Goal: Communication & Community: Answer question/provide support

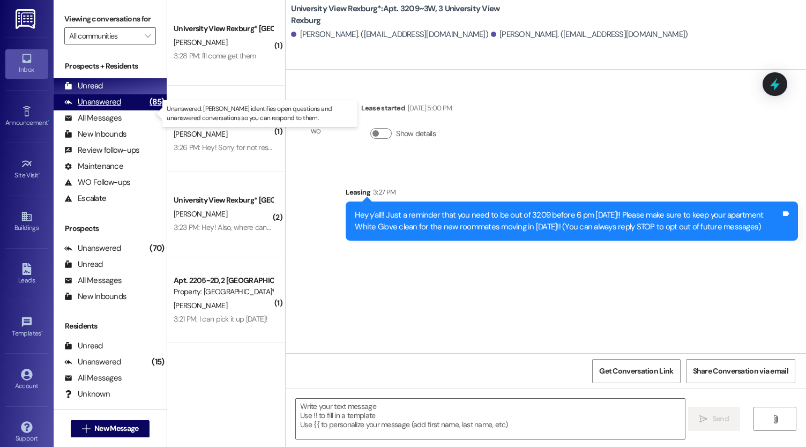
click at [105, 108] on div "Unanswered" at bounding box center [92, 101] width 57 height 11
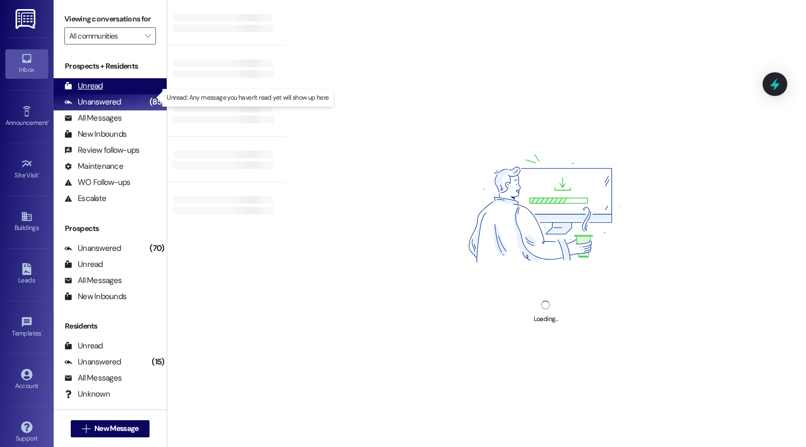
click at [105, 91] on div "Unread (0)" at bounding box center [110, 86] width 113 height 16
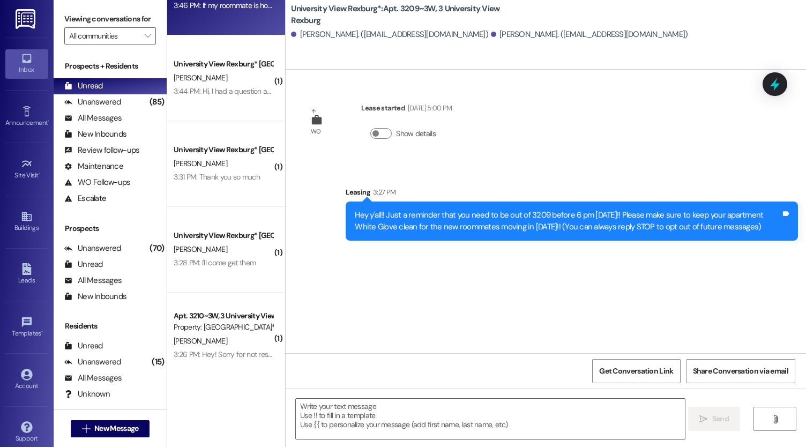
scroll to position [401, 0]
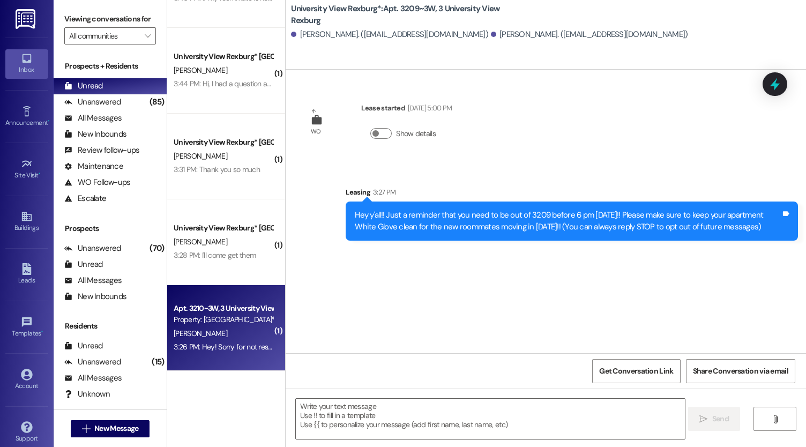
click at [215, 348] on div "3:26 PM: Hey! Sorry for not responding earlier. I was in a huge hurry. Is there…" at bounding box center [360, 347] width 373 height 10
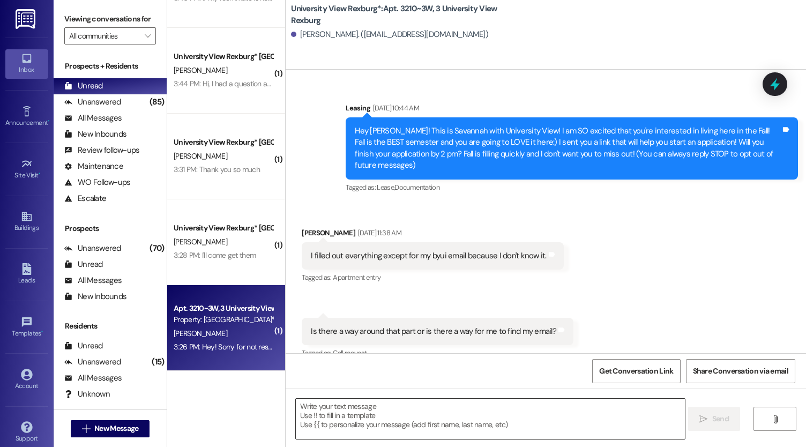
scroll to position [35997, 0]
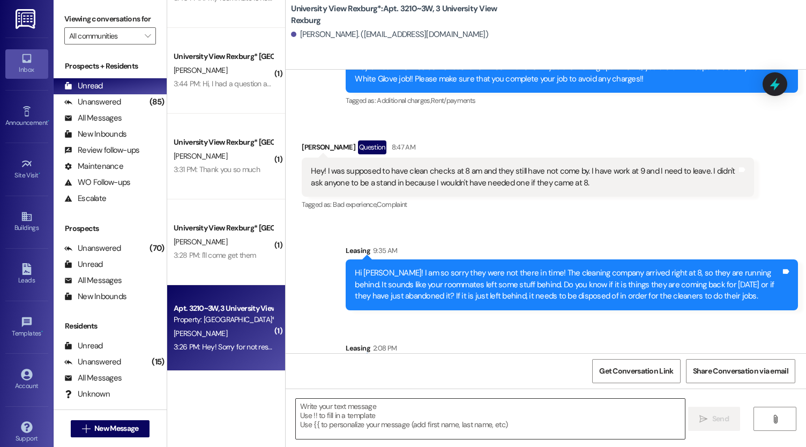
click at [374, 408] on textarea at bounding box center [490, 419] width 389 height 40
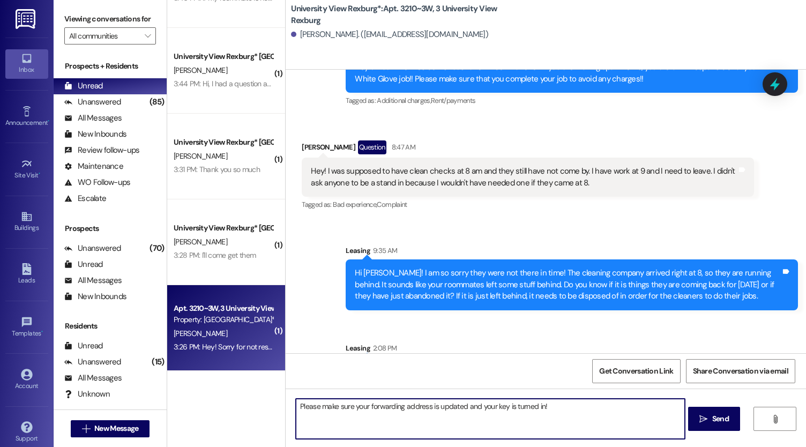
type textarea "Please make sure your forwarding address is updated and your key is turned in!!"
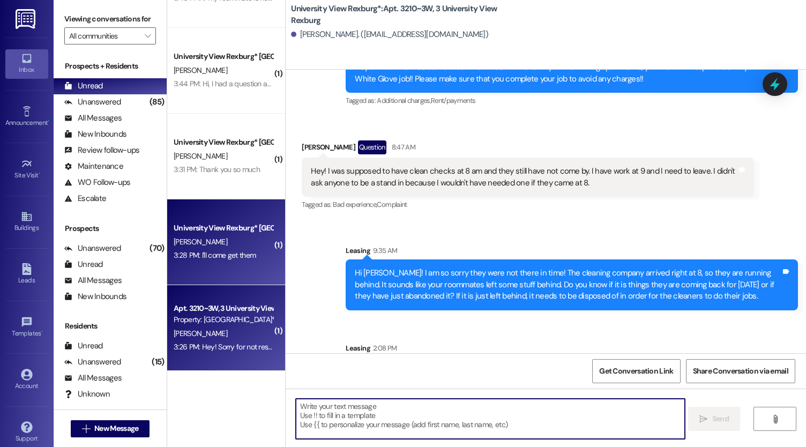
click at [206, 262] on div "3:28 PM: I'll come get them 3:28 PM: I'll come get them" at bounding box center [223, 255] width 101 height 13
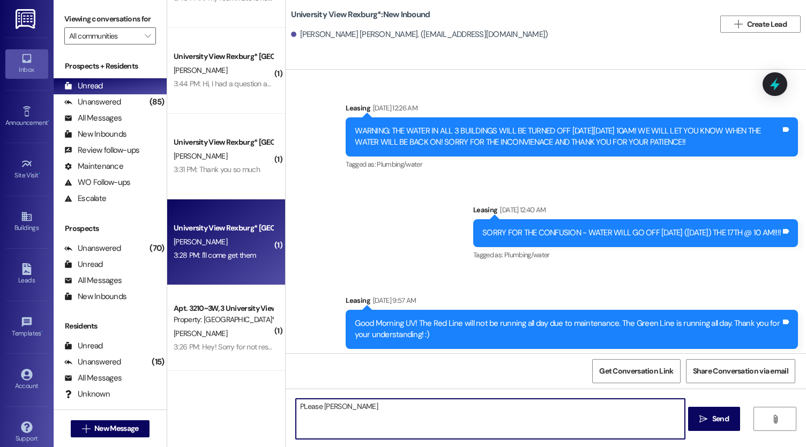
scroll to position [76296, 0]
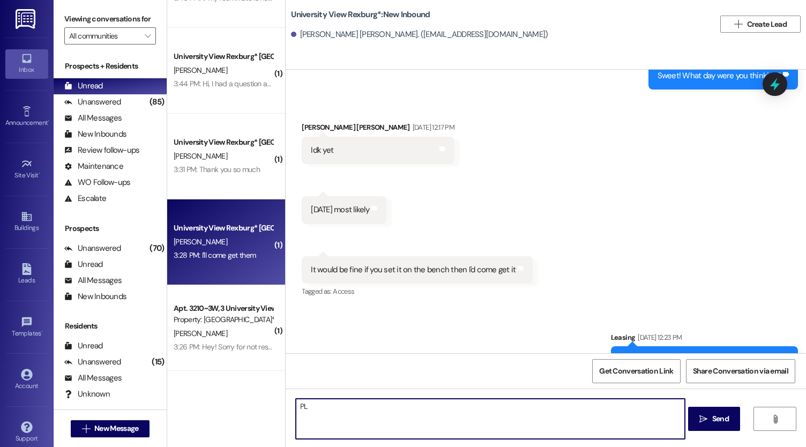
type textarea "P"
type textarea "Please come pick it up before 5 pm [DATE]!!"
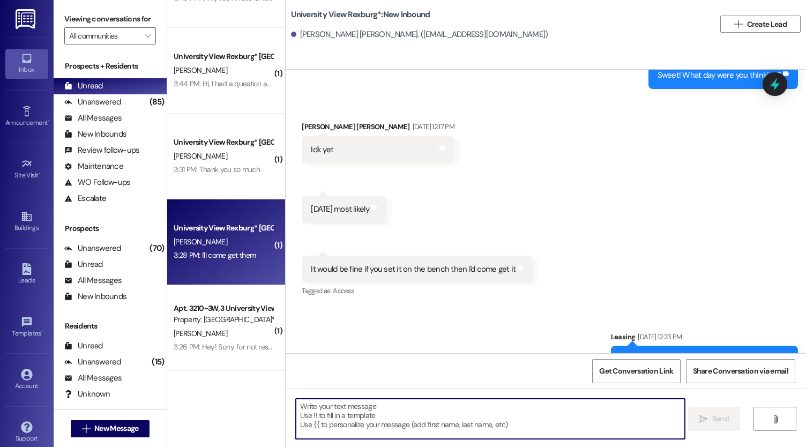
scroll to position [76371, 0]
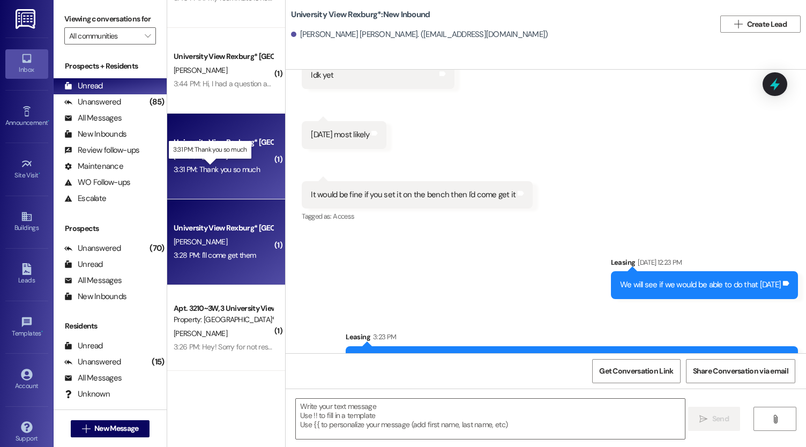
click at [229, 172] on div "3:31 PM: Thank you so much 3:31 PM: Thank you so much" at bounding box center [217, 170] width 86 height 10
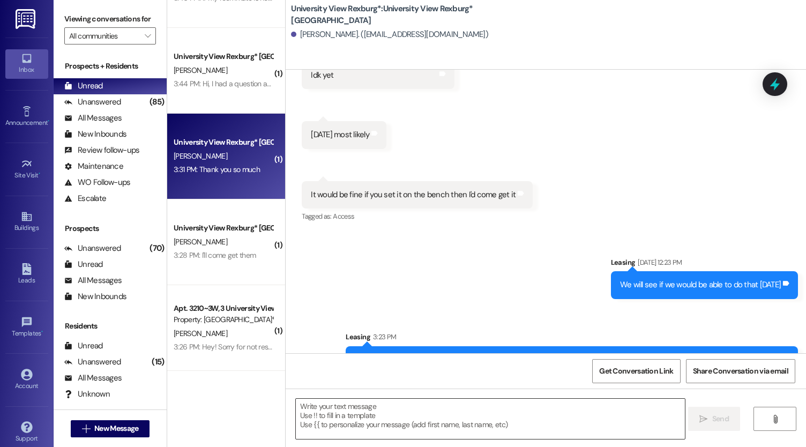
click at [420, 415] on textarea at bounding box center [490, 419] width 389 height 40
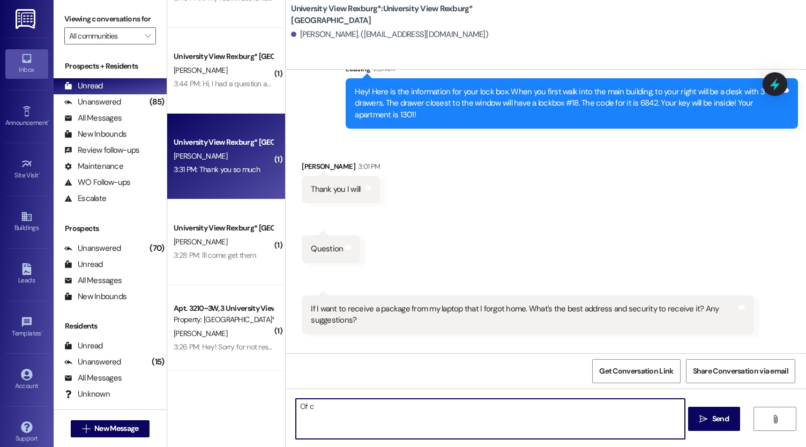
scroll to position [3605, 0]
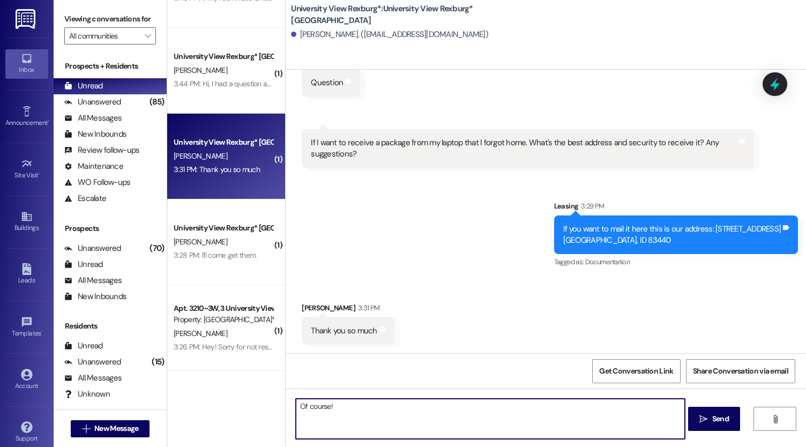
type textarea "Of course!!"
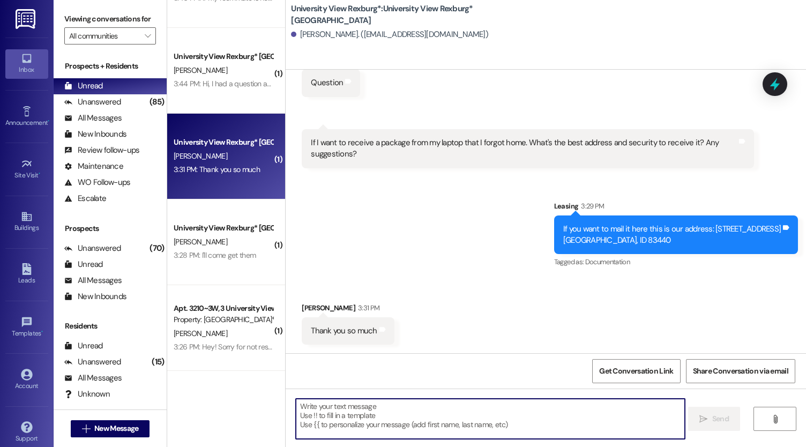
scroll to position [3679, 0]
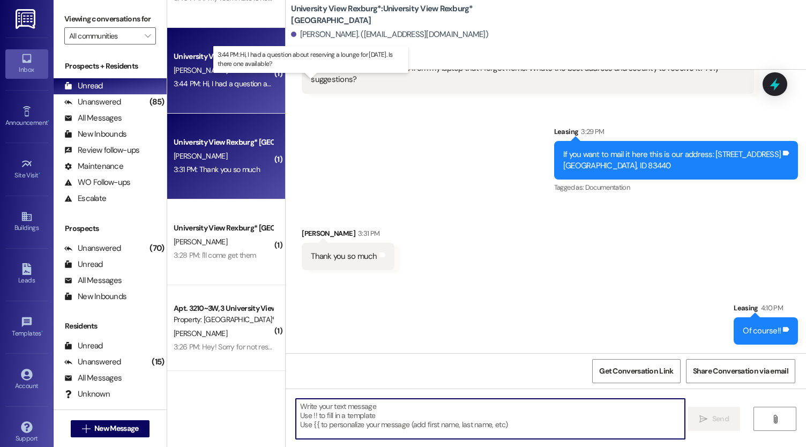
click at [235, 87] on div "3:44 PM: Hi, I had a question about reserving a lounge for [DATE]. Is there one…" at bounding box center [309, 84] width 270 height 10
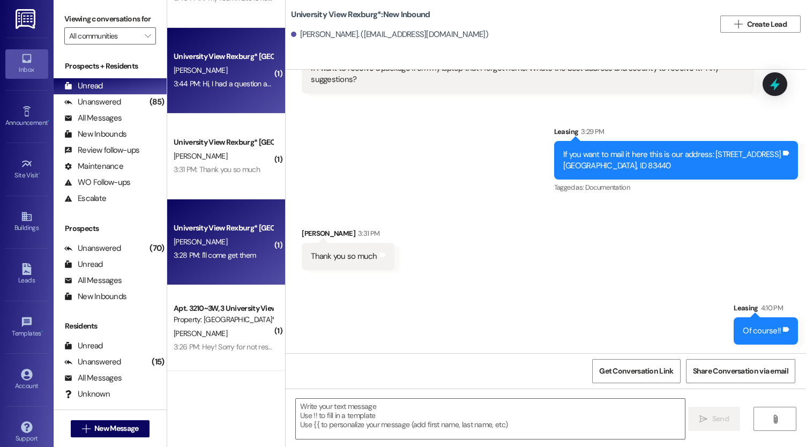
scroll to position [2364, 0]
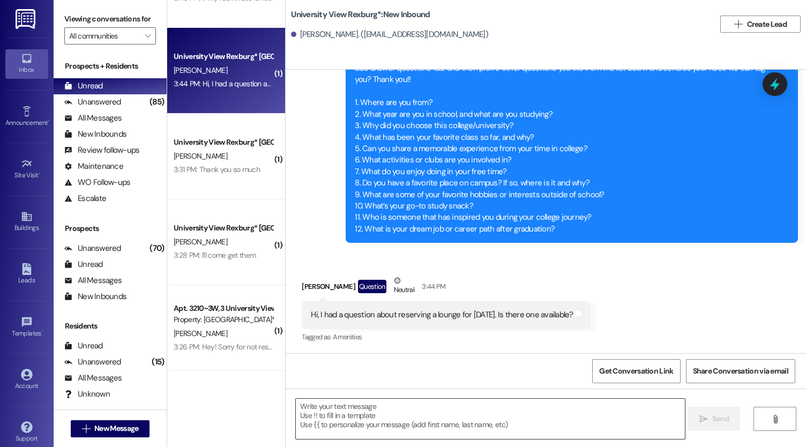
click at [373, 401] on textarea at bounding box center [490, 419] width 389 height 40
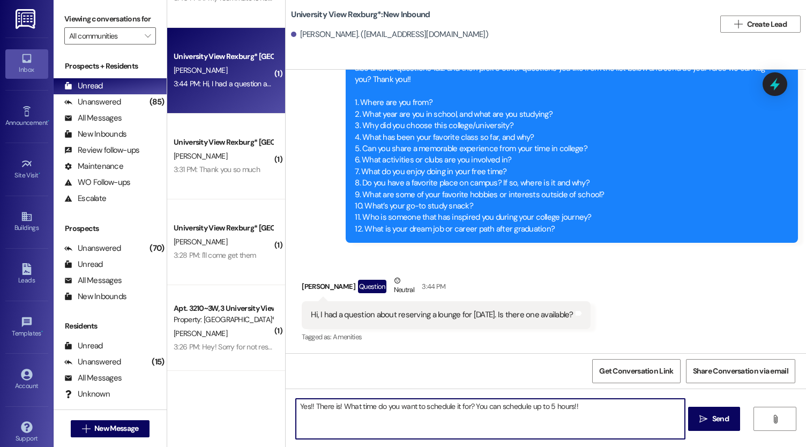
click at [334, 407] on textarea "Yes!! There is! What time do you want to schedule it for? You can schedule up t…" at bounding box center [490, 419] width 389 height 40
type textarea "Yes!! There is! On the 3rd floor! What time do you want to schedule it for? You…"
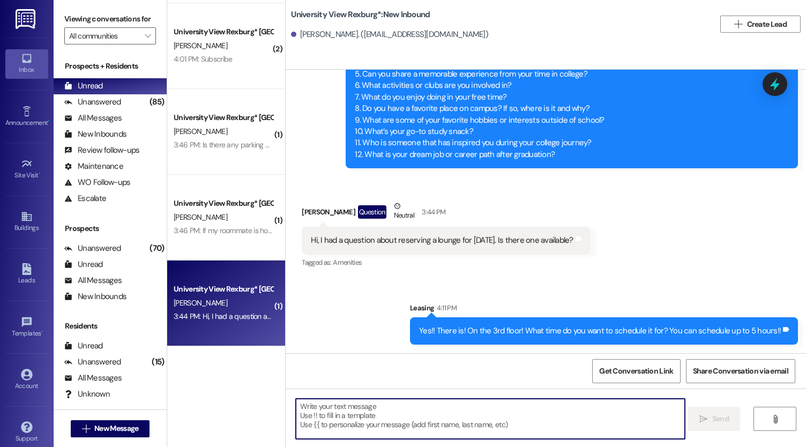
scroll to position [166, 0]
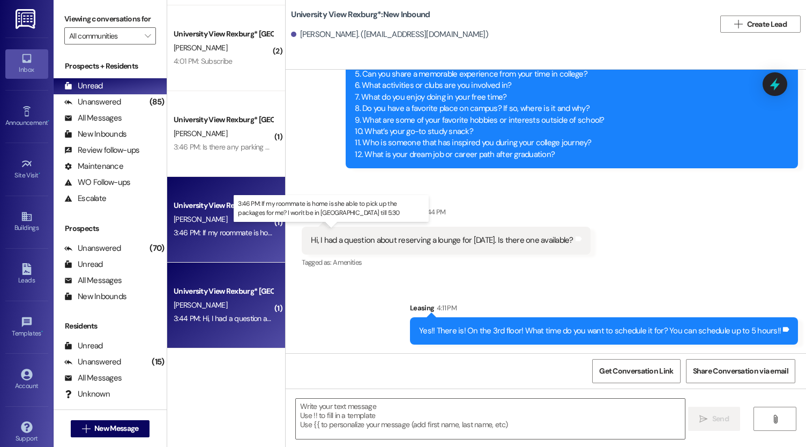
click at [202, 232] on div "3:46 PM: If my roommate is home is she able to pick up the packages for me? I w…" at bounding box center [360, 233] width 373 height 10
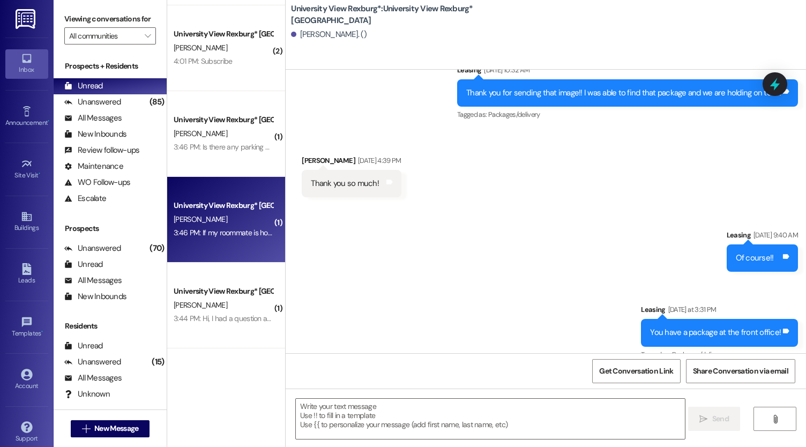
scroll to position [1298, 0]
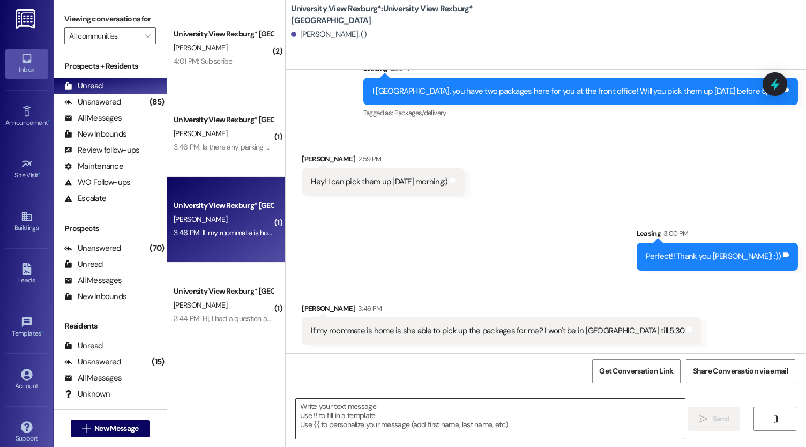
click at [344, 422] on textarea at bounding box center [490, 419] width 389 height 40
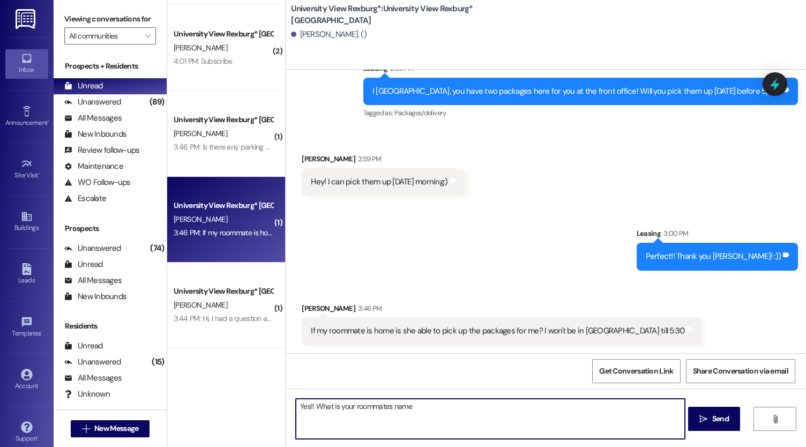
type textarea "Yes!! What is your roommates name?"
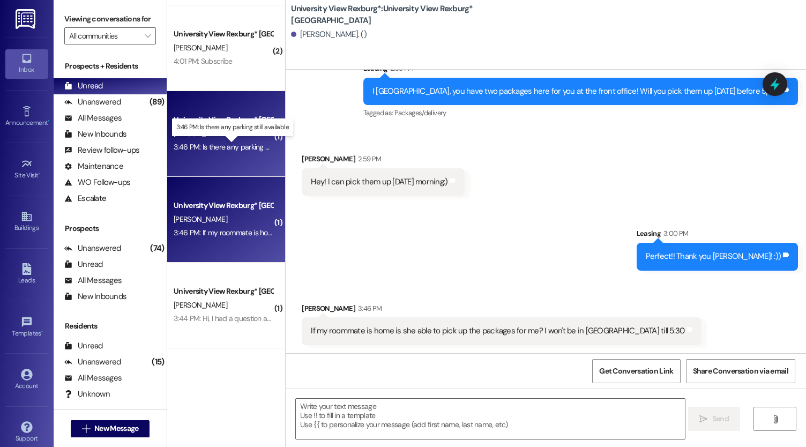
click at [211, 149] on div "3:46 PM: Is there any parking still available 3:46 PM: Is there any parking sti…" at bounding box center [239, 147] width 130 height 10
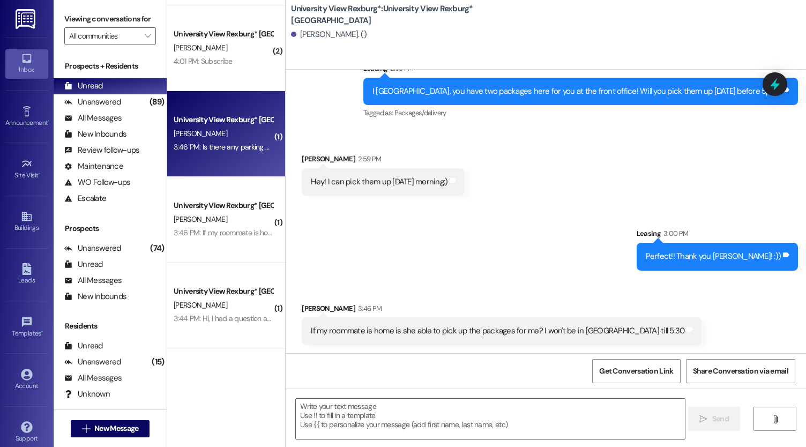
scroll to position [328, 0]
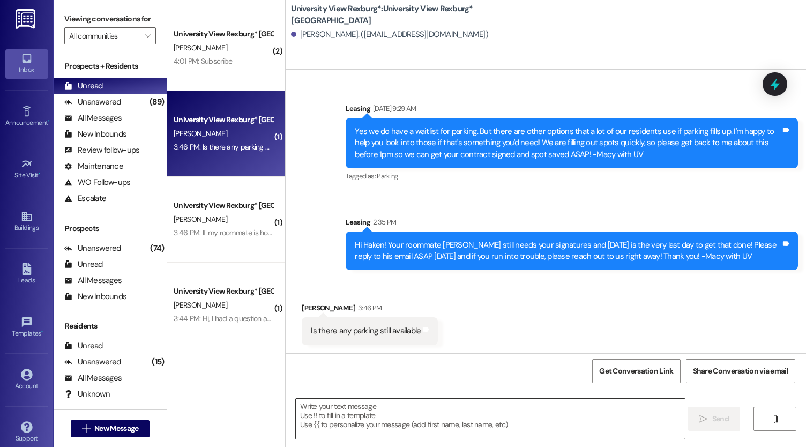
click at [384, 427] on textarea at bounding box center [490, 419] width 389 height 40
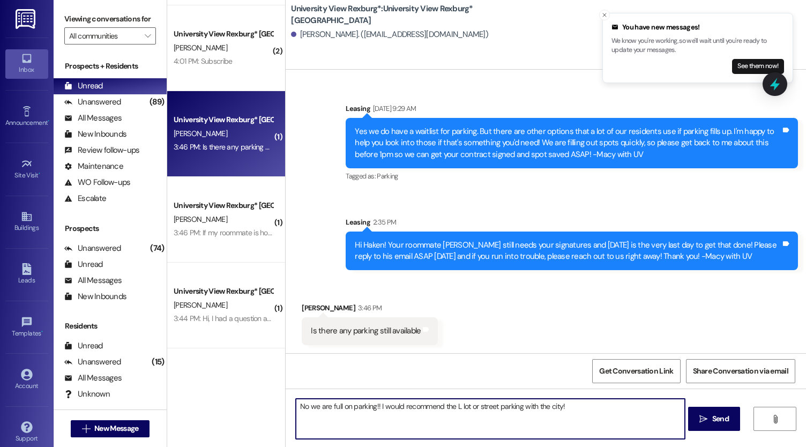
type textarea "No we are full on parking!! I would recommend the L lot or street parking with …"
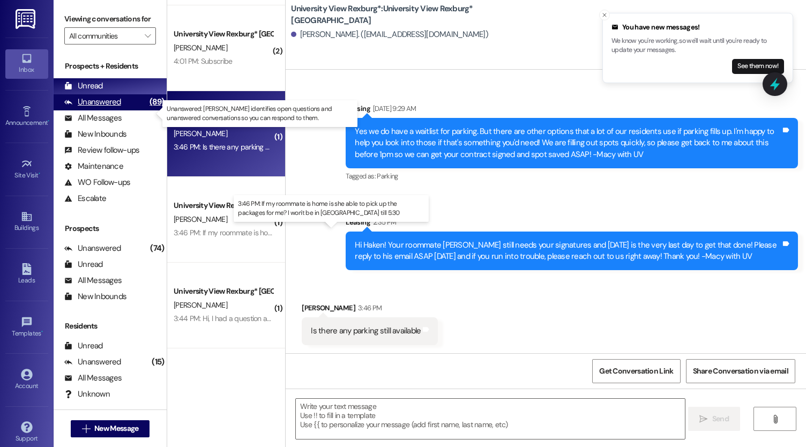
click at [114, 108] on div "Unanswered" at bounding box center [92, 101] width 57 height 11
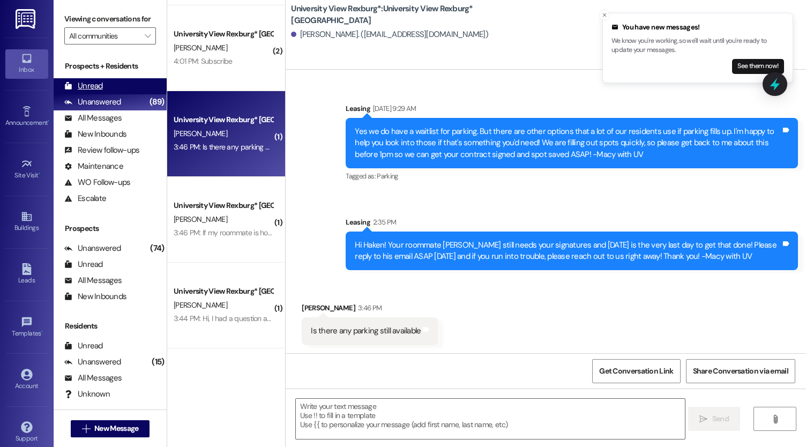
click at [96, 94] on div "Unread (0)" at bounding box center [110, 86] width 113 height 16
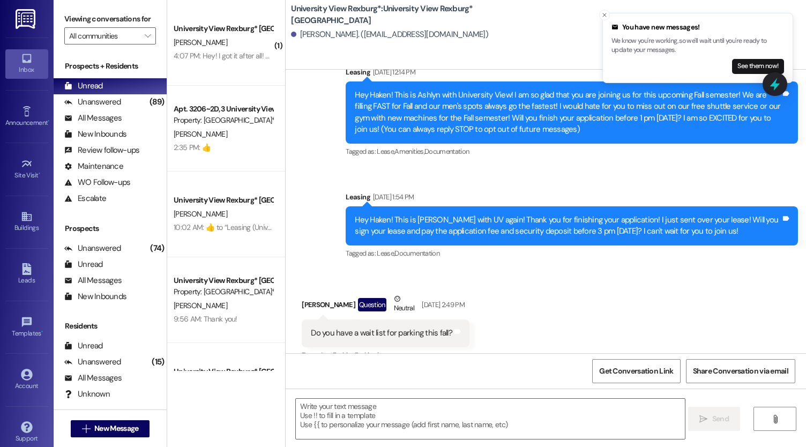
scroll to position [143, 0]
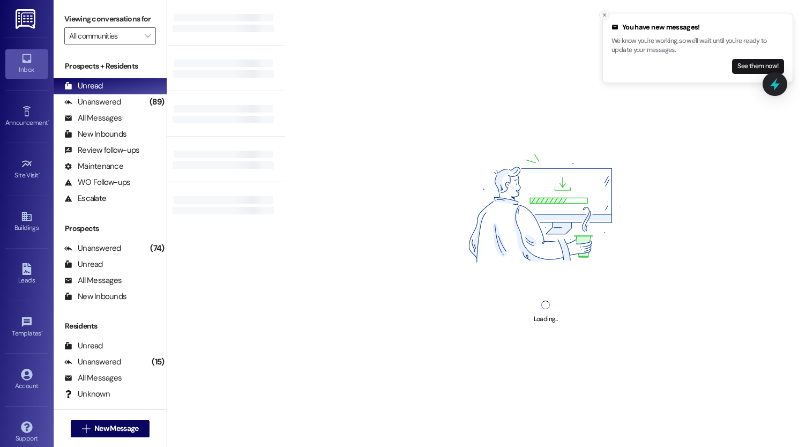
click at [605, 16] on icon "Close toast" at bounding box center [604, 15] width 6 height 6
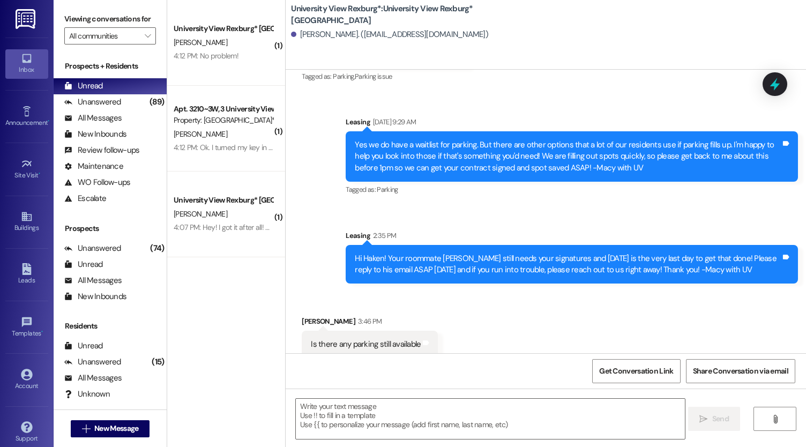
scroll to position [328, 0]
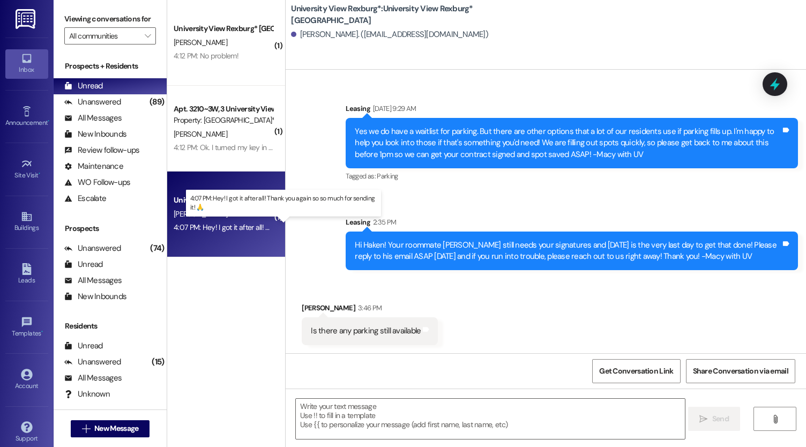
click at [218, 227] on div "4:07 PM: Hey! I got it after all! Thank you again so so much for sending it! 🙏 …" at bounding box center [291, 227] width 234 height 10
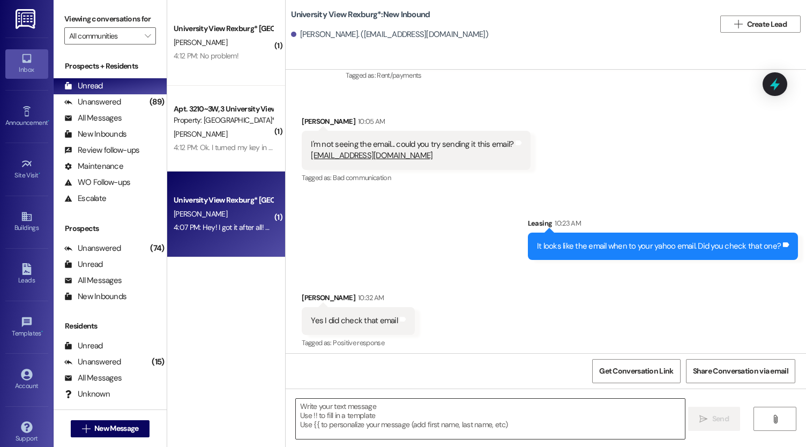
scroll to position [4530, 0]
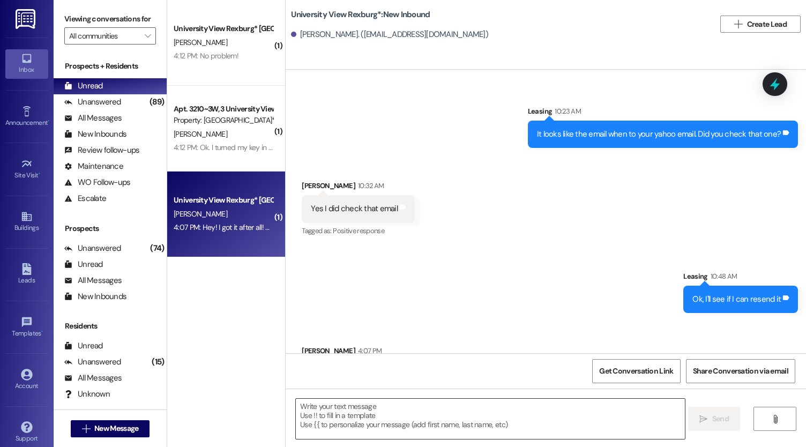
click at [397, 413] on textarea at bounding box center [490, 419] width 389 height 40
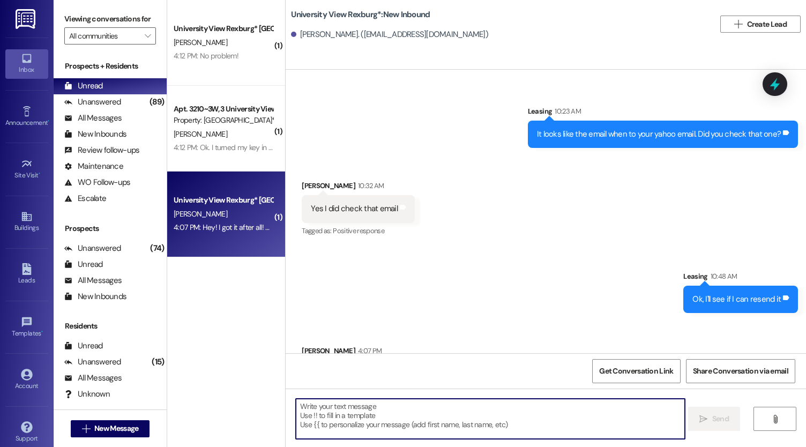
type textarea "I"
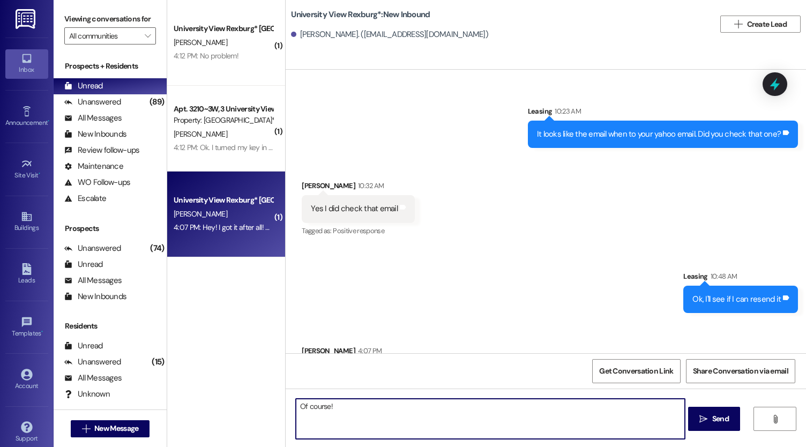
type textarea "Of course!!"
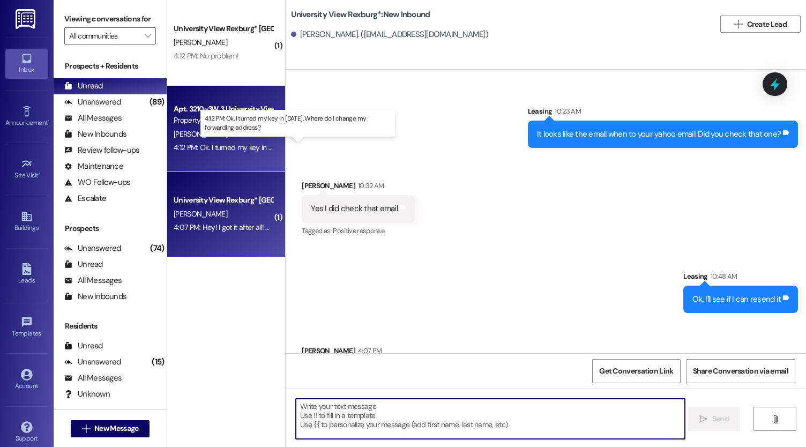
click at [211, 151] on div "4:12 PM: Ok. I turned my key in [DATE]. Where do I change my forwarding address…" at bounding box center [301, 148] width 255 height 10
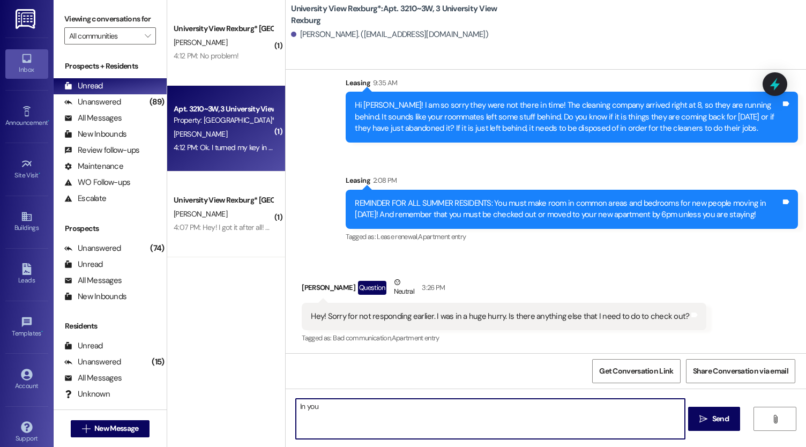
scroll to position [36165, 0]
type textarea "In your Resident Portal"
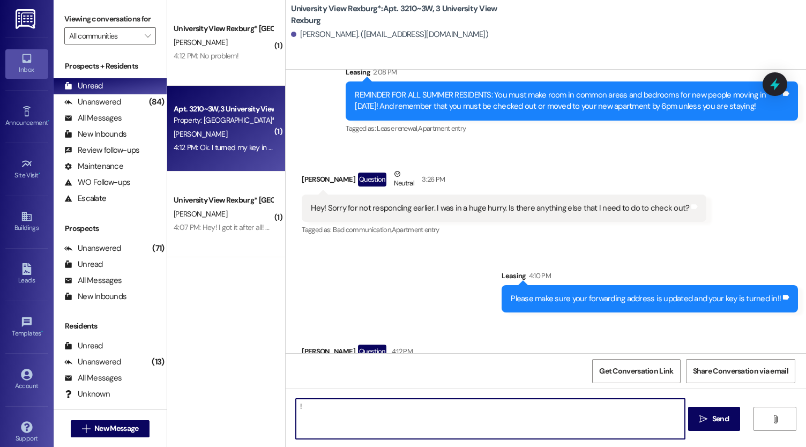
scroll to position [36314, 0]
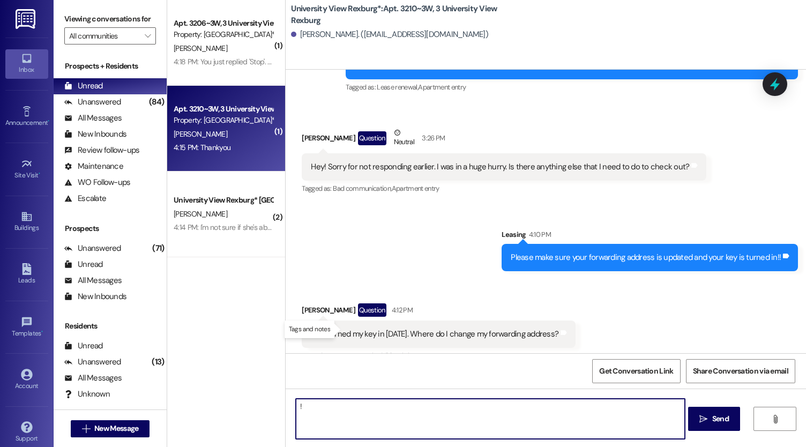
type textarea "!"
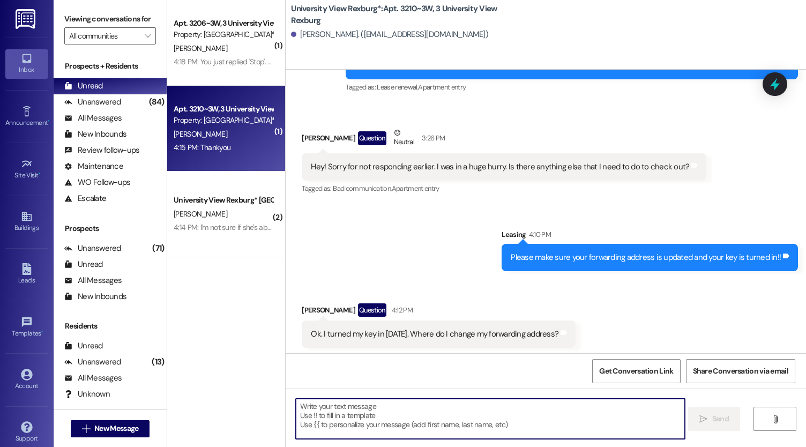
click at [329, 427] on textarea at bounding box center [490, 419] width 389 height 40
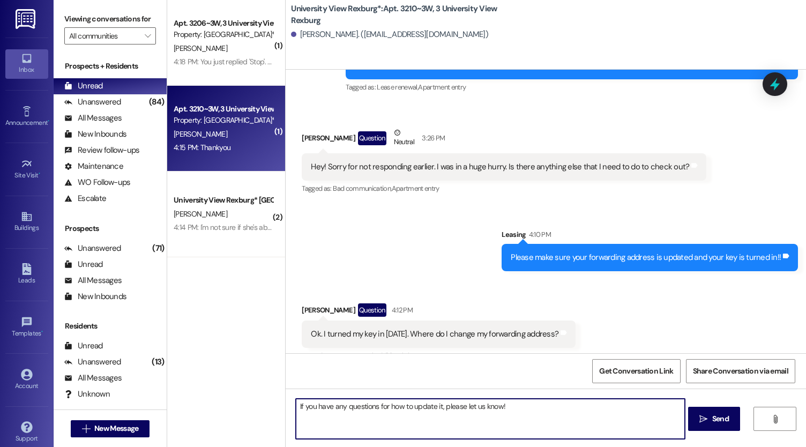
type textarea "If you have any questions for how to update it, please let us know!!"
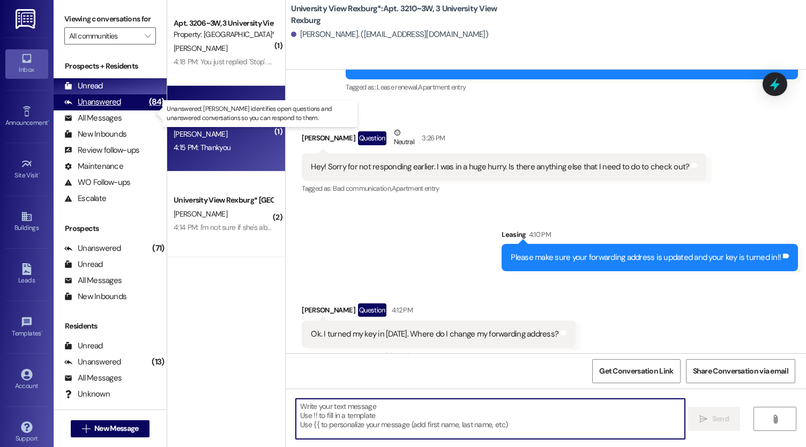
click at [104, 108] on div "Unanswered" at bounding box center [92, 101] width 57 height 11
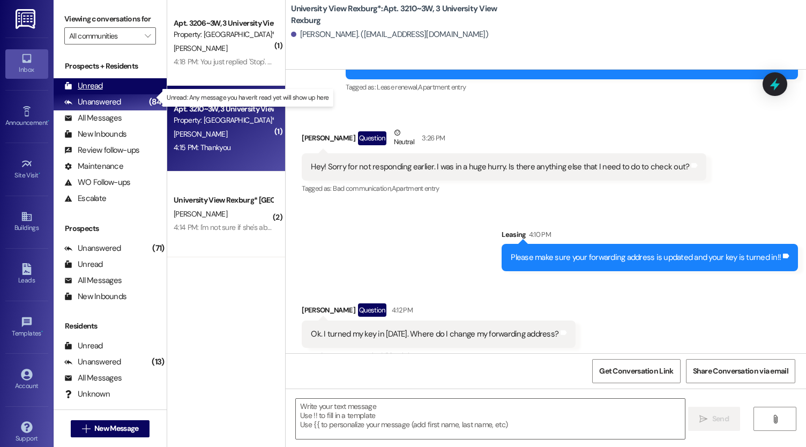
click at [88, 92] on div "Unread" at bounding box center [83, 85] width 39 height 11
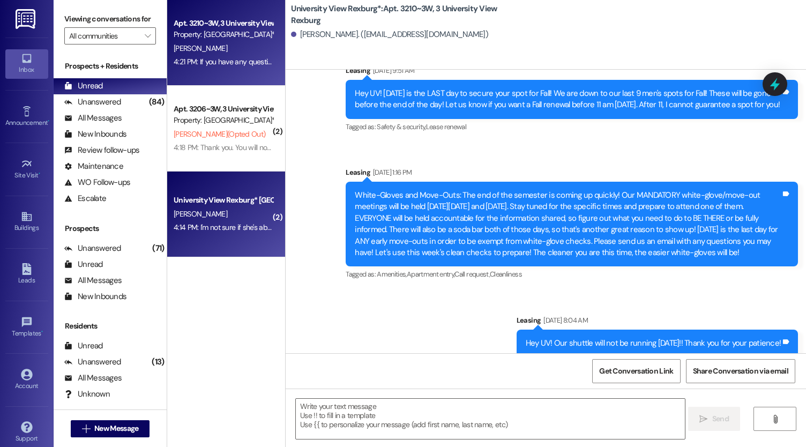
scroll to position [36330, 0]
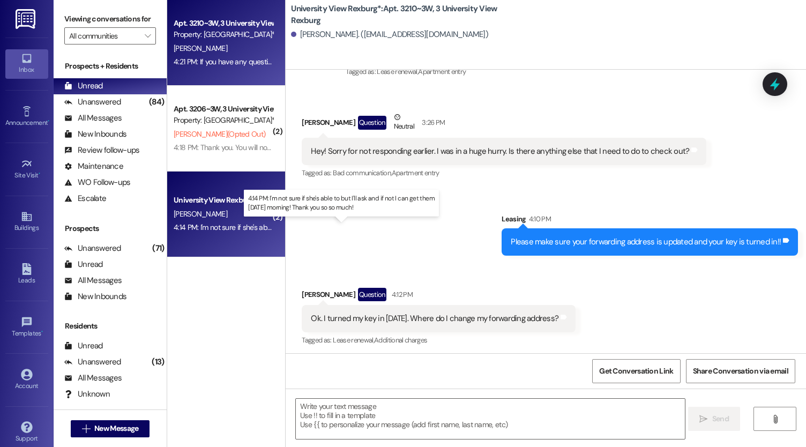
click at [214, 228] on div "4:14 PM: I'm not sure if she's able to but I'll ask and if not I can get them […" at bounding box center [343, 227] width 339 height 10
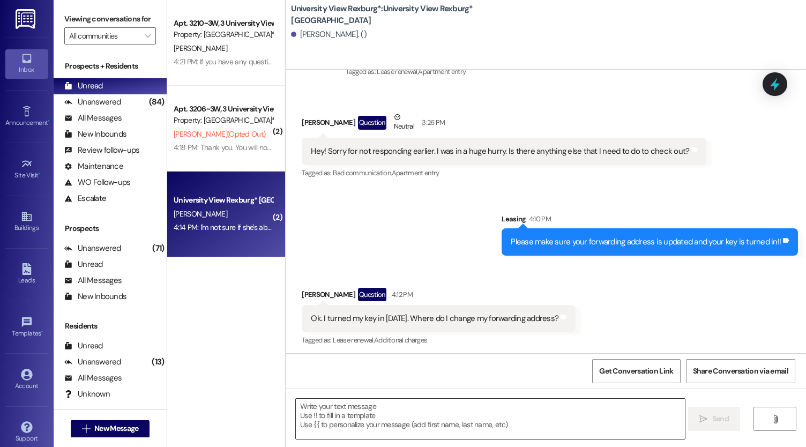
click at [392, 426] on textarea at bounding box center [490, 419] width 389 height 40
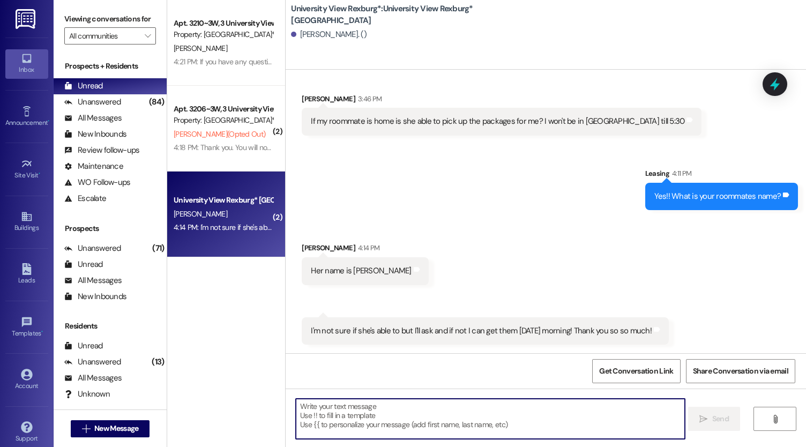
scroll to position [1490, 0]
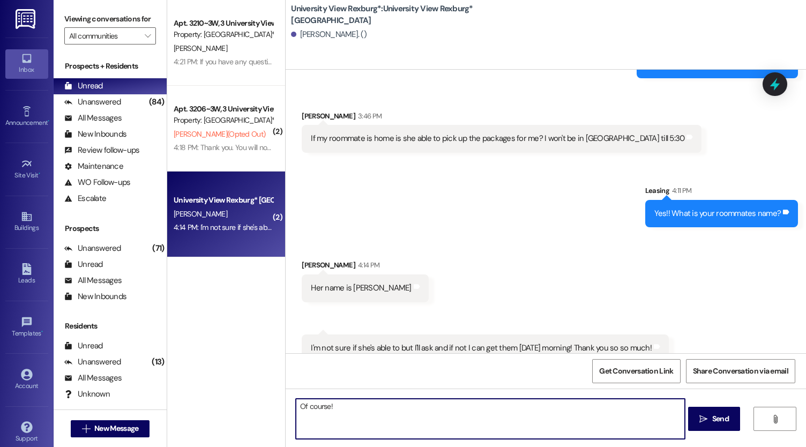
type textarea "Of course!!"
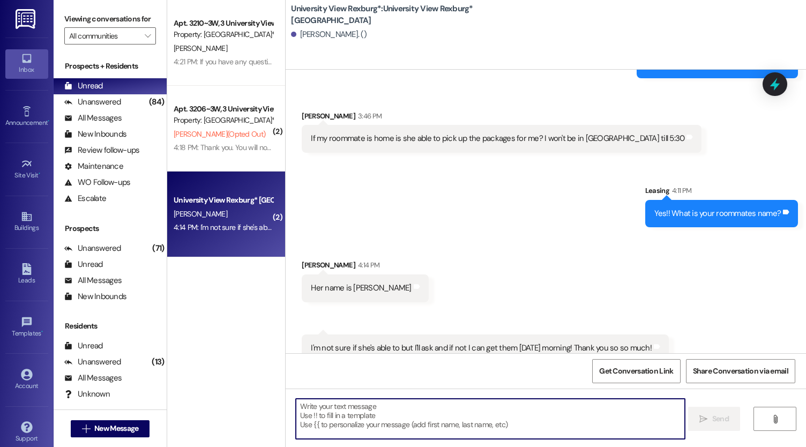
scroll to position [1581, 0]
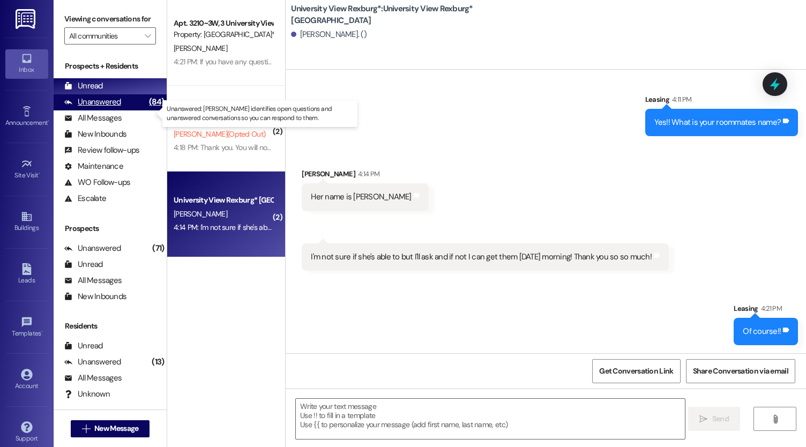
click at [121, 110] on div "Unanswered (84)" at bounding box center [110, 102] width 113 height 16
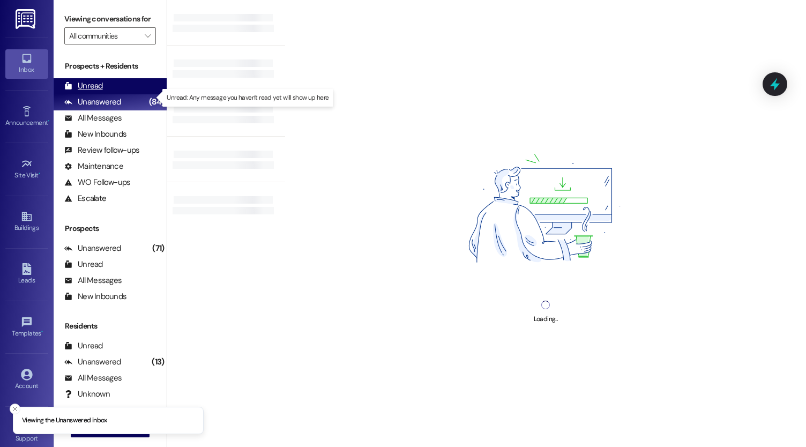
click at [106, 94] on div "Unread (0)" at bounding box center [110, 86] width 113 height 16
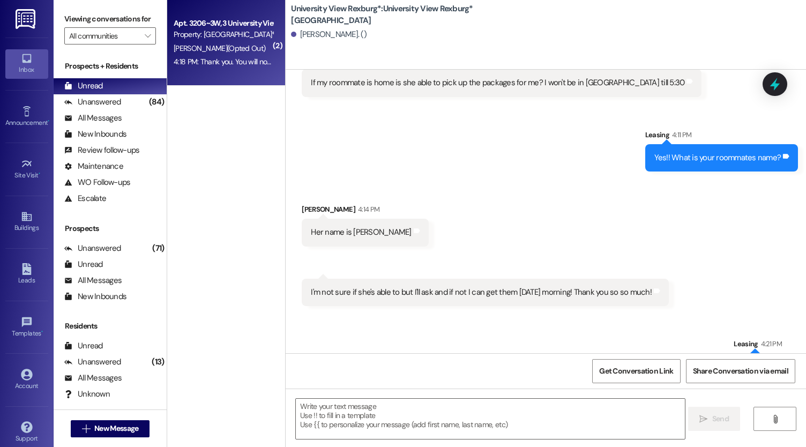
scroll to position [1506, 0]
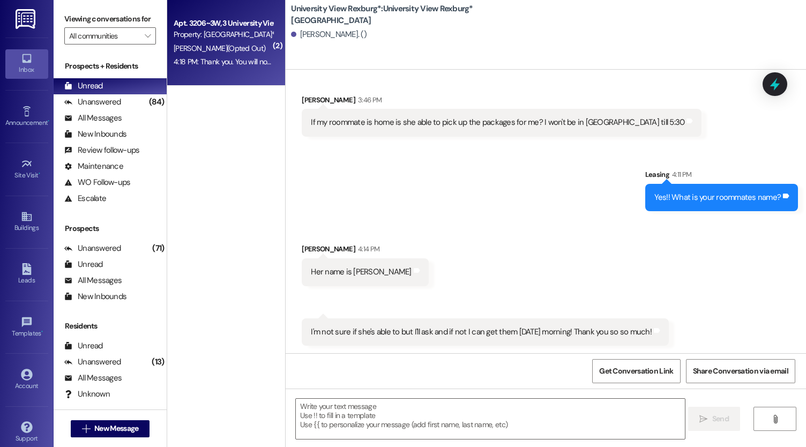
click at [210, 47] on span "[PERSON_NAME] (Opted Out)" at bounding box center [220, 48] width 92 height 10
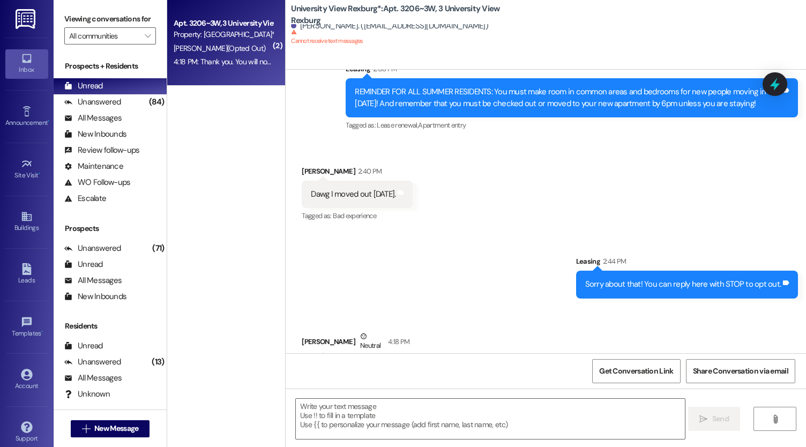
scroll to position [34800, 0]
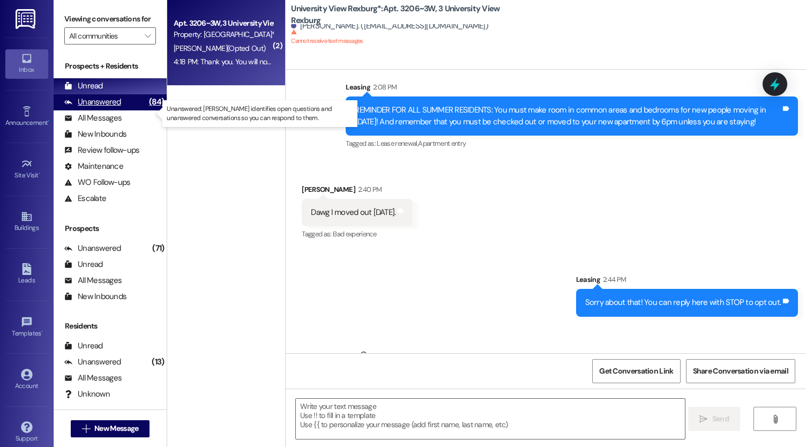
click at [86, 108] on div "Unanswered" at bounding box center [92, 101] width 57 height 11
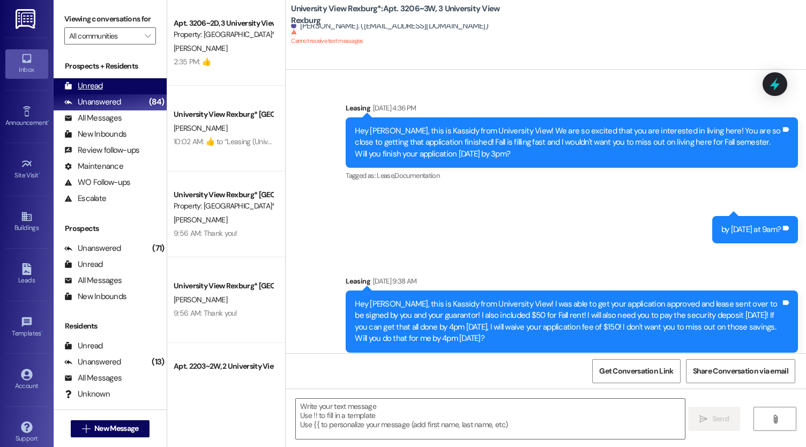
click at [94, 92] on div "Unread" at bounding box center [83, 85] width 39 height 11
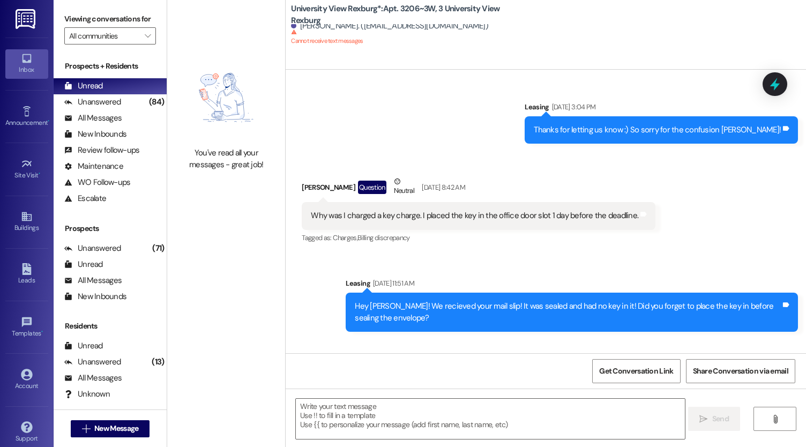
scroll to position [35010, 0]
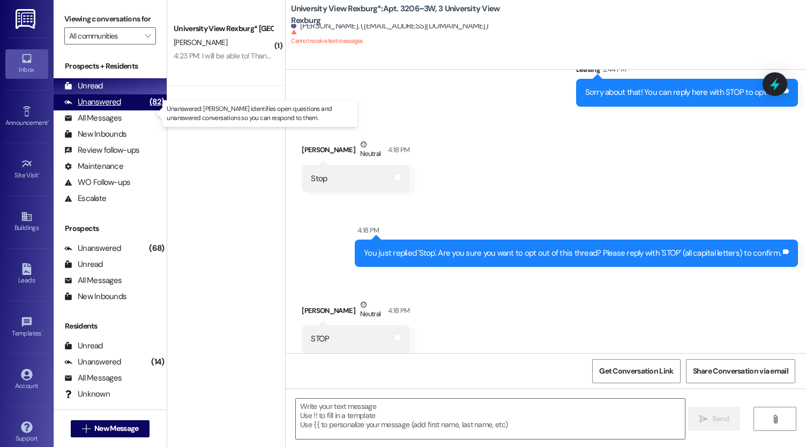
click at [113, 108] on div "Unanswered" at bounding box center [92, 101] width 57 height 11
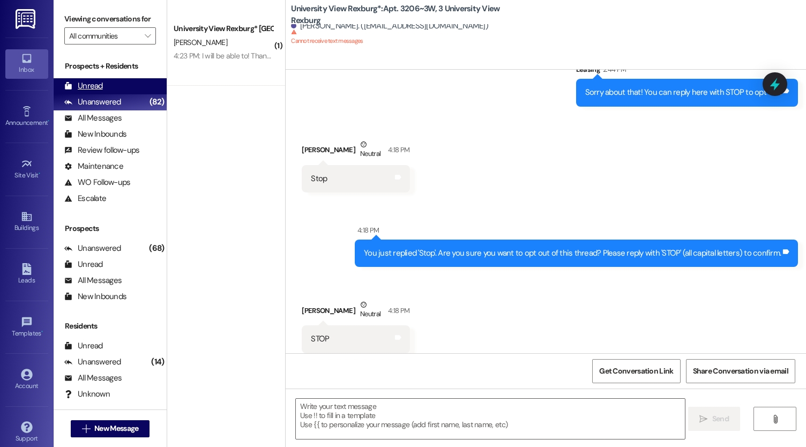
click at [103, 94] on div "Unread (0)" at bounding box center [110, 86] width 113 height 16
